Goal: Information Seeking & Learning: Learn about a topic

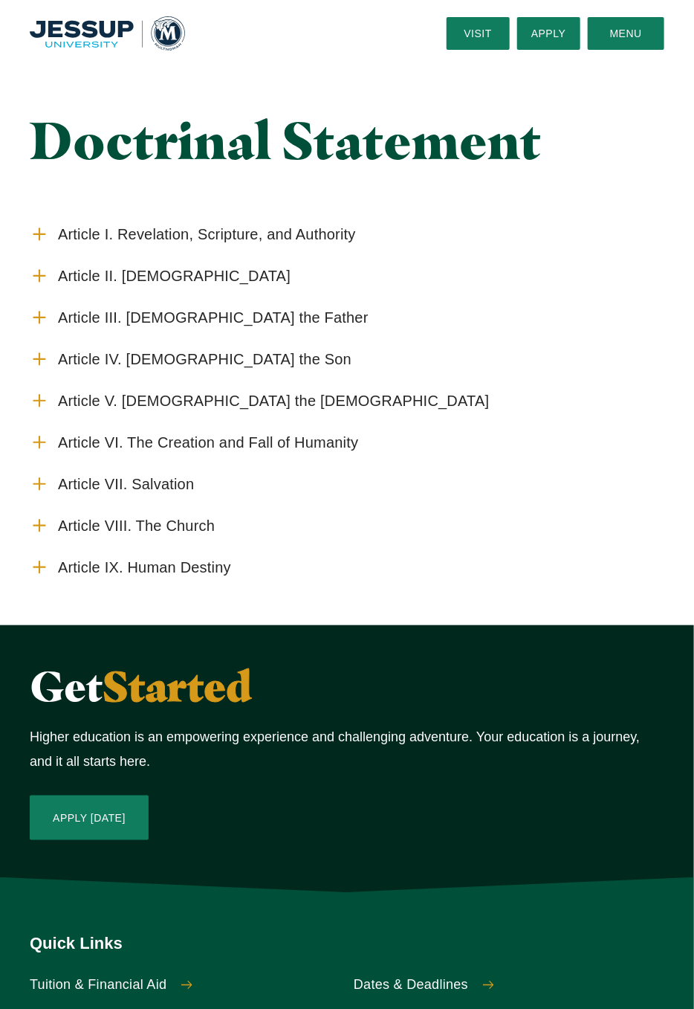
click at [39, 567] on use "Accordion" at bounding box center [38, 566] width 11 height 11
click at [0, 0] on input "Article IX. Human Destiny" at bounding box center [0, 0] width 0 height 0
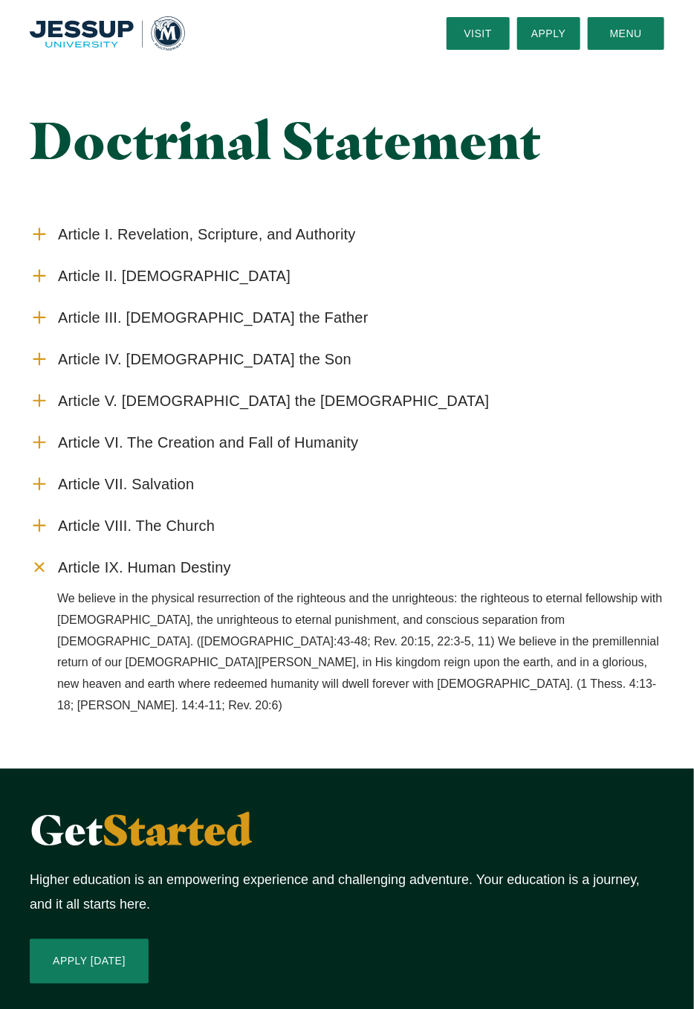
click at [45, 526] on use "Accordion" at bounding box center [38, 525] width 11 height 11
click at [0, 0] on input "Article VIII. The Church" at bounding box center [0, 0] width 0 height 0
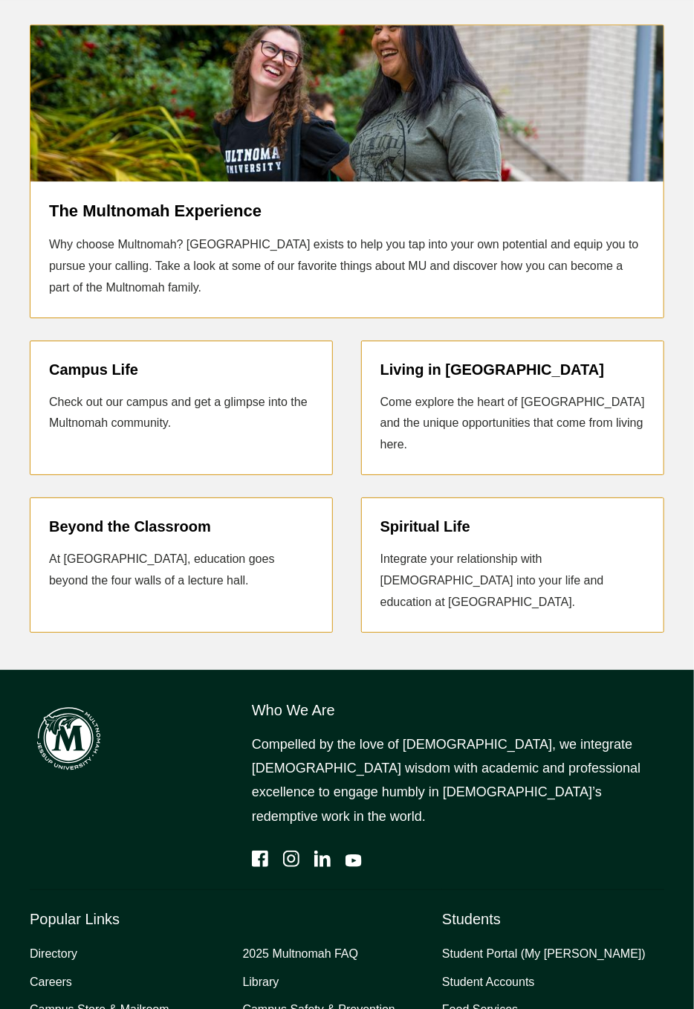
scroll to position [1414, 0]
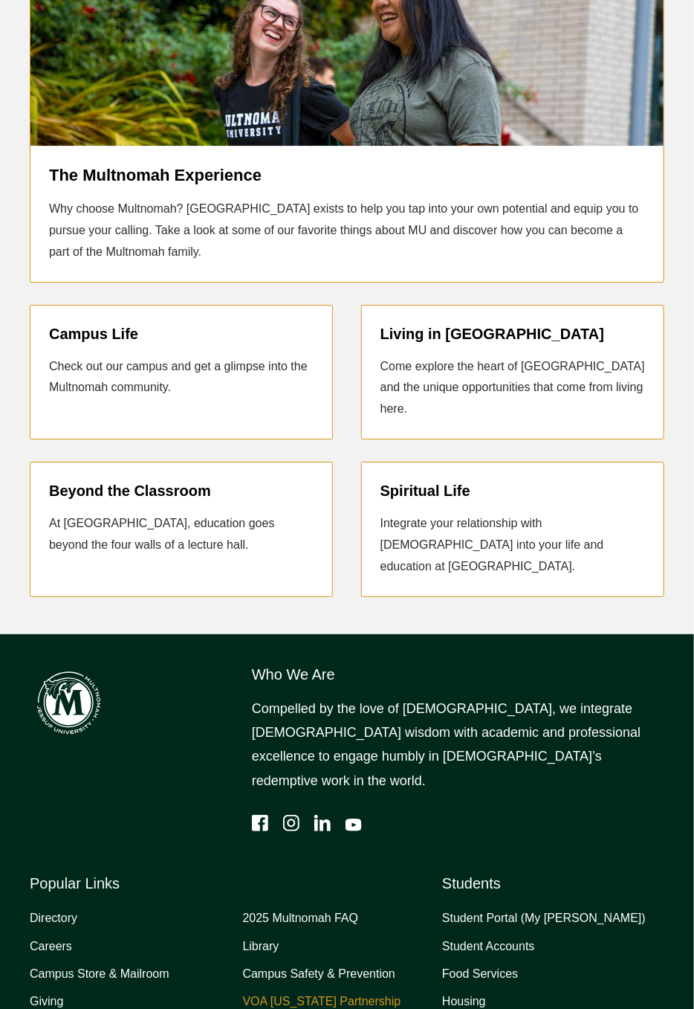
click at [265, 991] on link "VOA [US_STATE] Partnership" at bounding box center [322, 1002] width 158 height 22
